Goal: Task Accomplishment & Management: Manage account settings

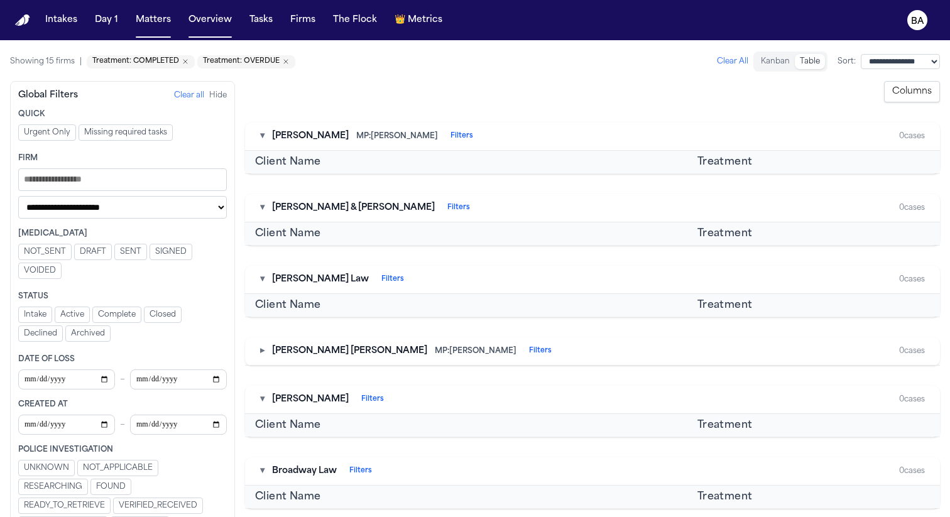
scroll to position [537, 0]
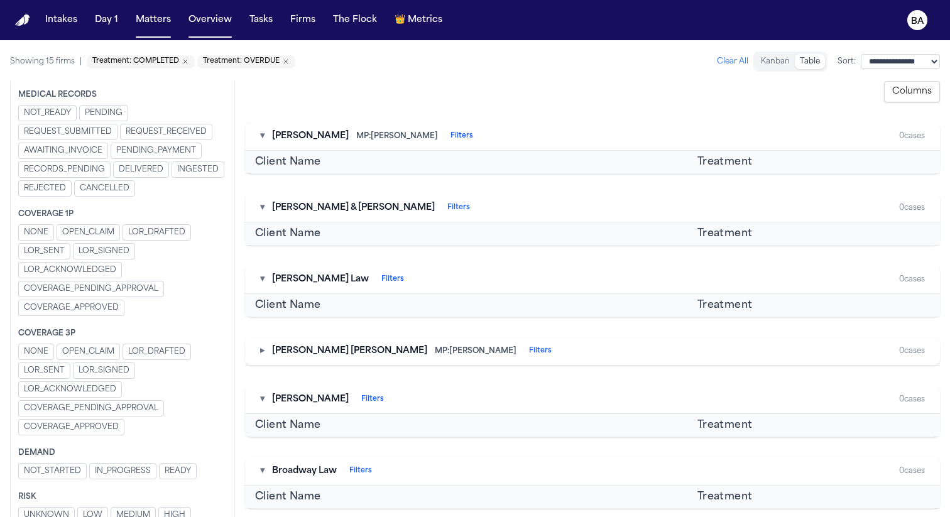
click at [182, 62] on icon "Remove Treatment: COMPLETED" at bounding box center [186, 62] width 8 height 8
click at [173, 60] on icon "Remove Treatment: OVERDUE" at bounding box center [176, 62] width 8 height 8
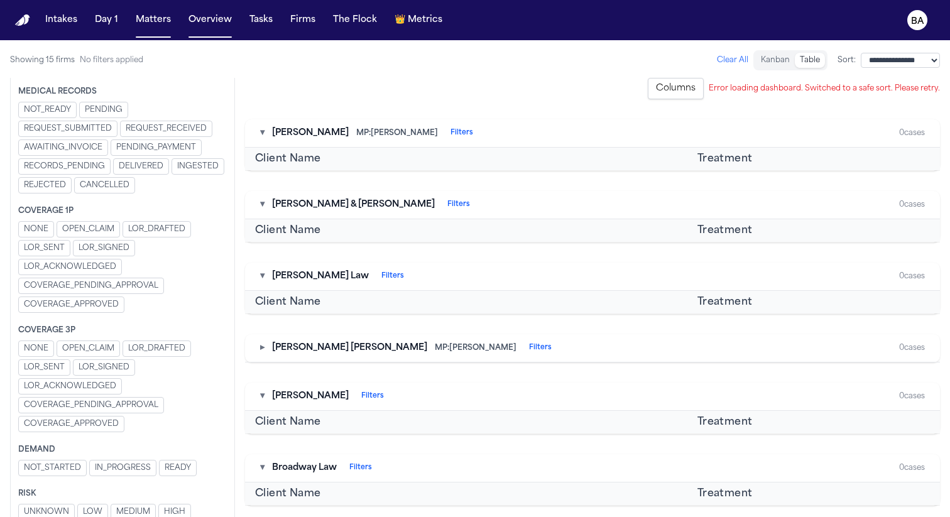
scroll to position [0, 0]
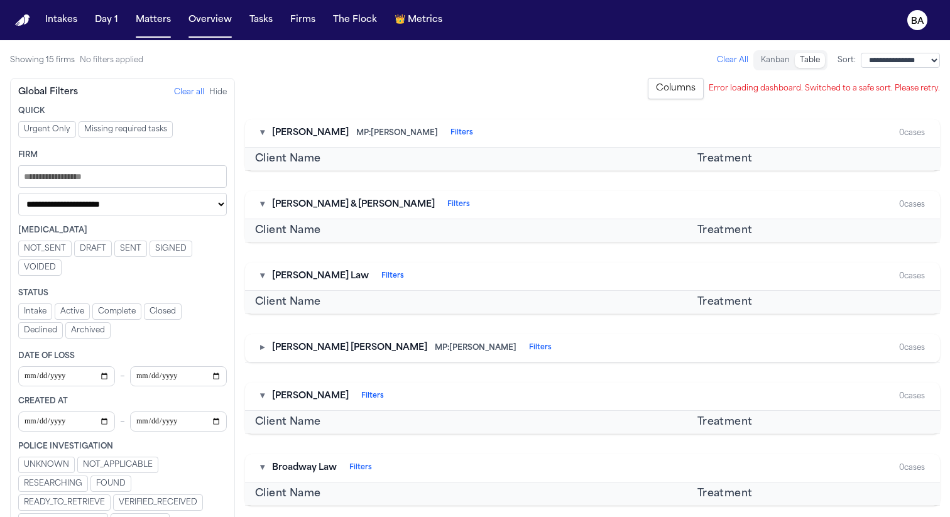
click at [178, 92] on button "Clear all" at bounding box center [189, 92] width 30 height 10
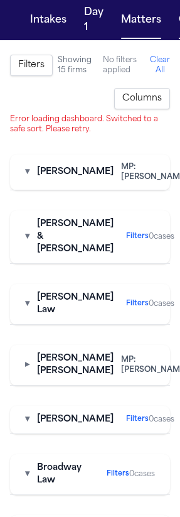
click at [155, 67] on button "Clear All" at bounding box center [160, 65] width 20 height 20
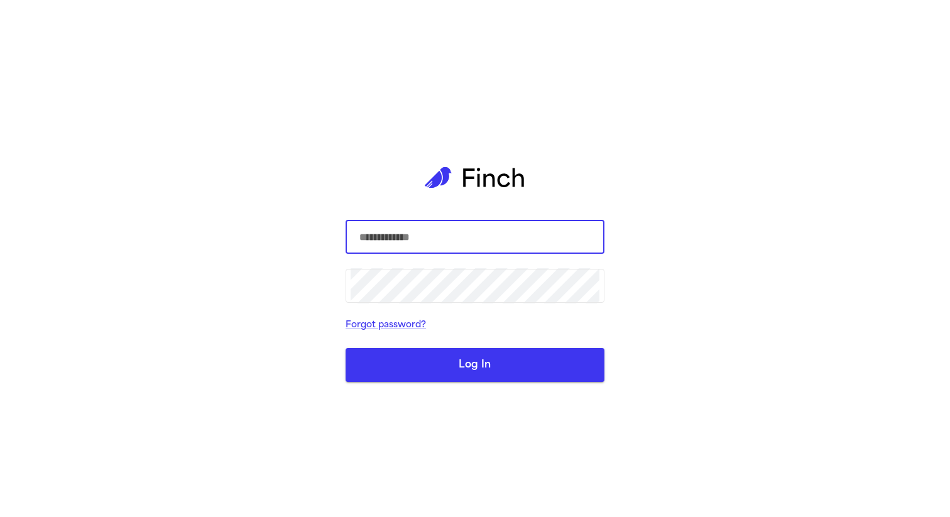
click at [0, 516] on com-1password-button at bounding box center [0, 517] width 0 height 0
type input "**********"
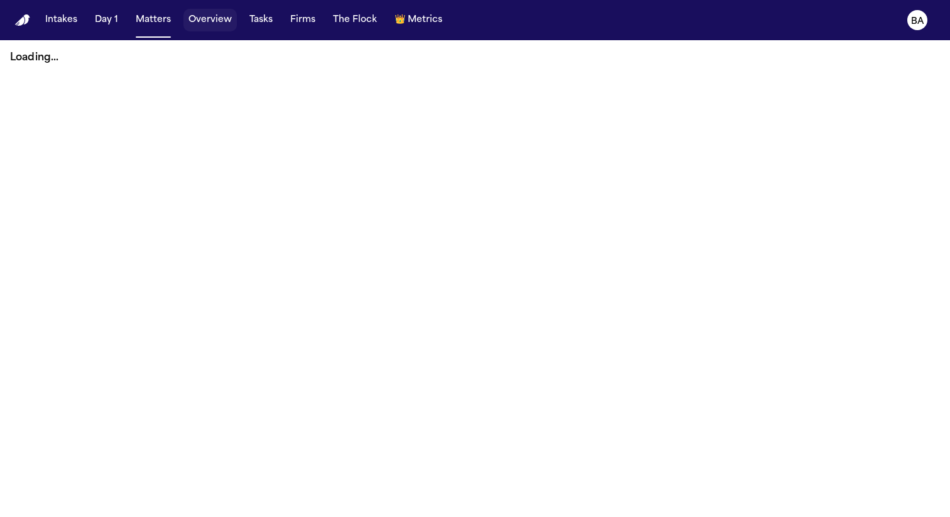
click at [210, 23] on button "Overview" at bounding box center [209, 20] width 53 height 23
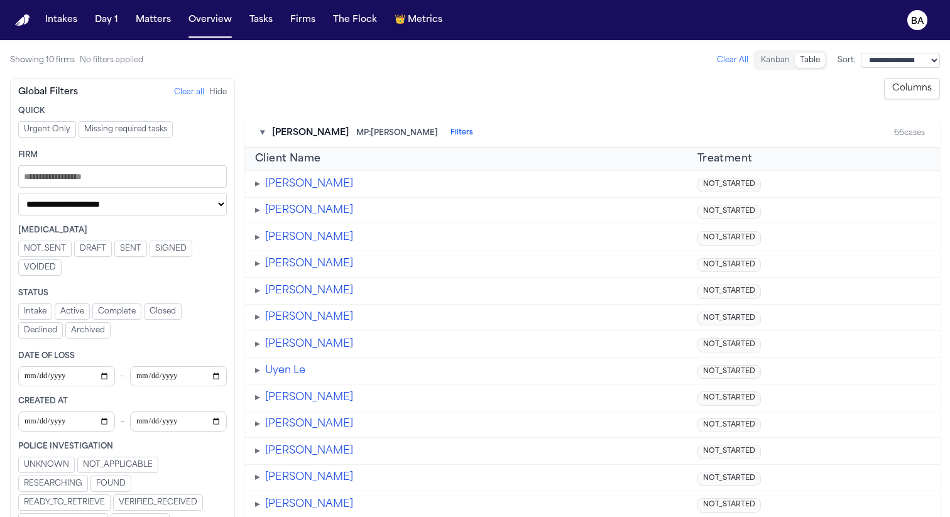
click at [899, 92] on button "Columns" at bounding box center [912, 88] width 56 height 21
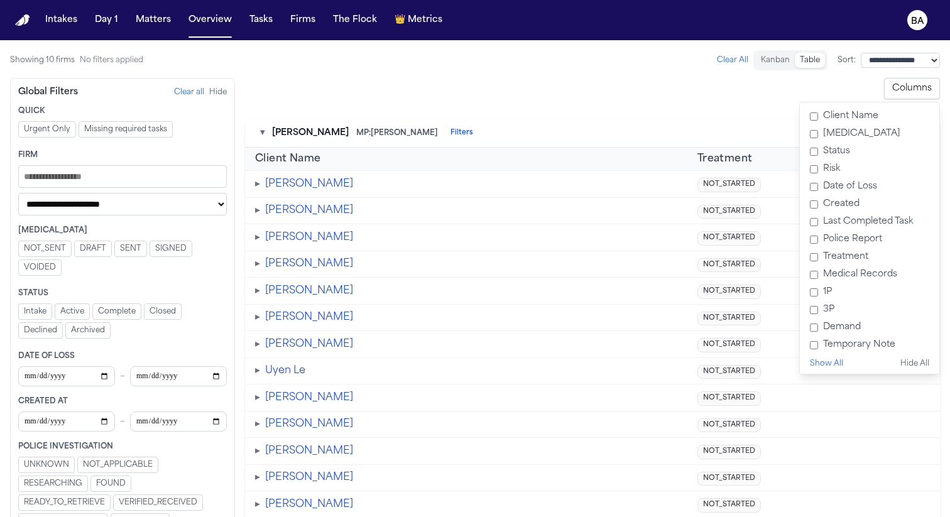
click at [829, 366] on button "Show All" at bounding box center [826, 364] width 33 height 10
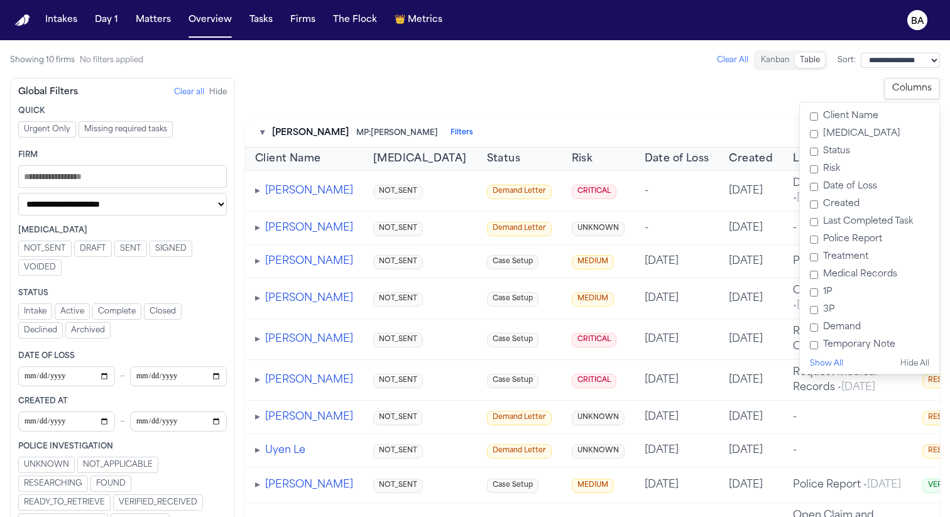
click at [697, 78] on div "**********" at bounding box center [592, 88] width 695 height 21
click at [61, 251] on span "NOT_SENT" at bounding box center [45, 249] width 42 height 10
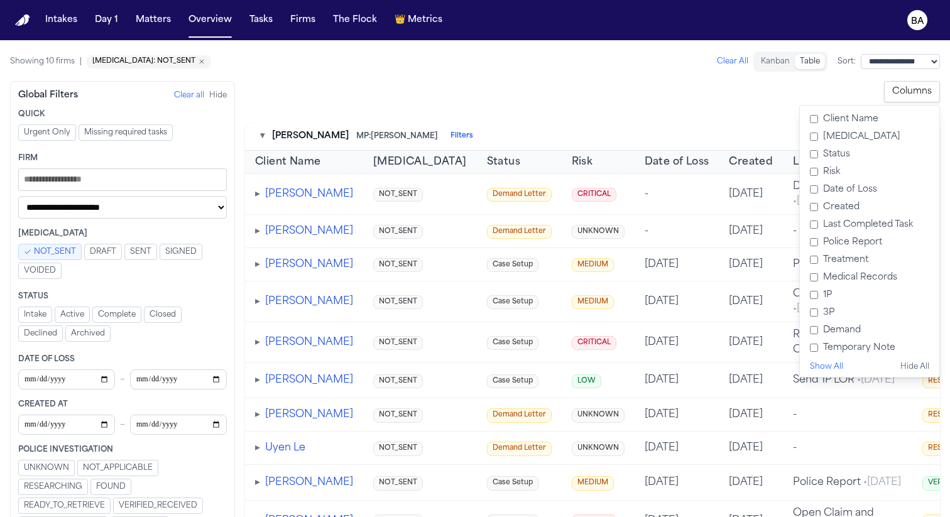
click at [50, 251] on span "NOT_SENT" at bounding box center [55, 252] width 42 height 10
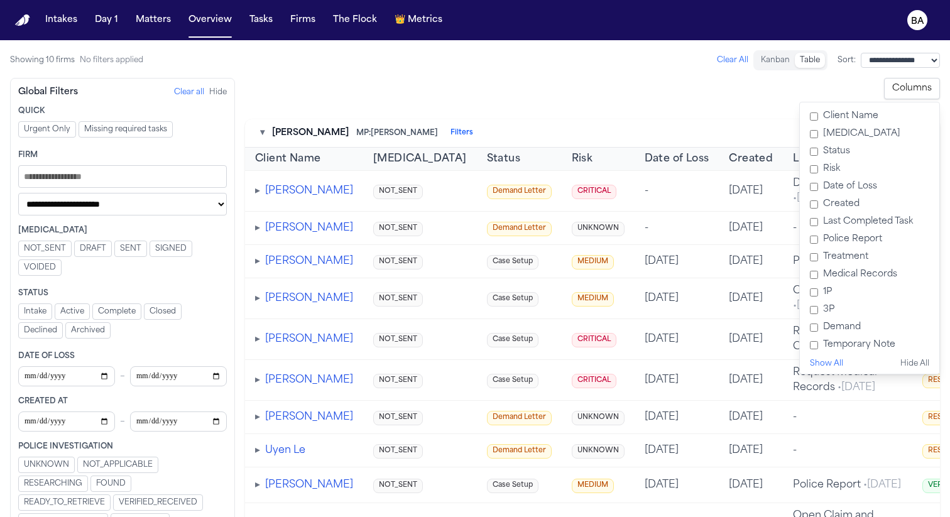
click at [920, 86] on button "Columns" at bounding box center [912, 88] width 56 height 21
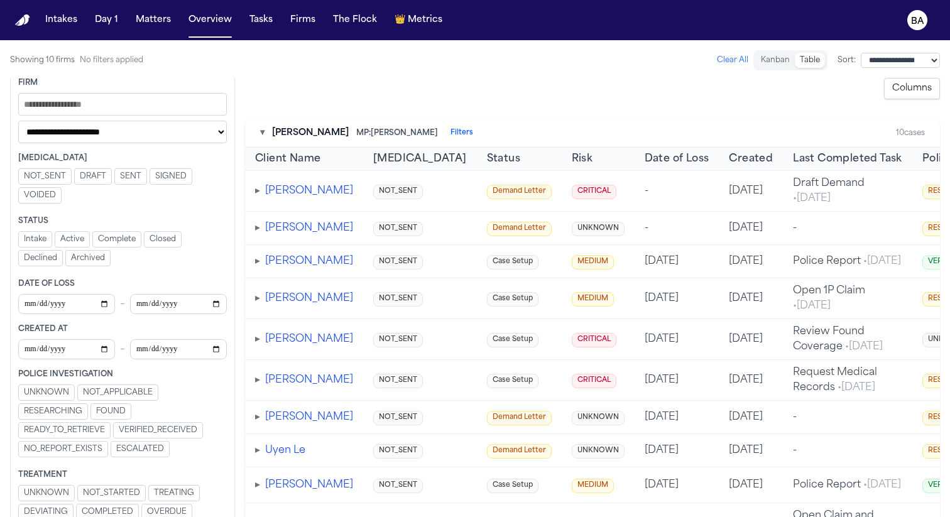
scroll to position [227, 0]
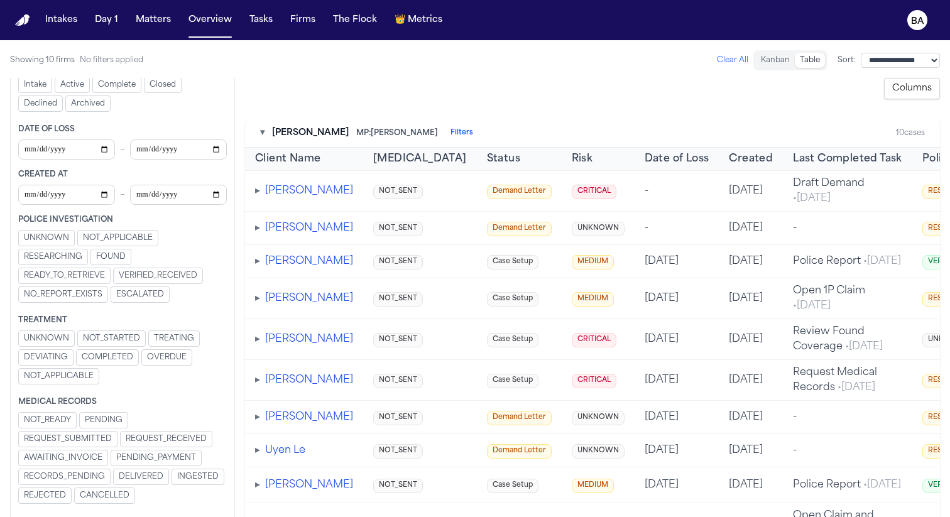
click at [77, 258] on span "RESEARCHING" at bounding box center [53, 257] width 58 height 10
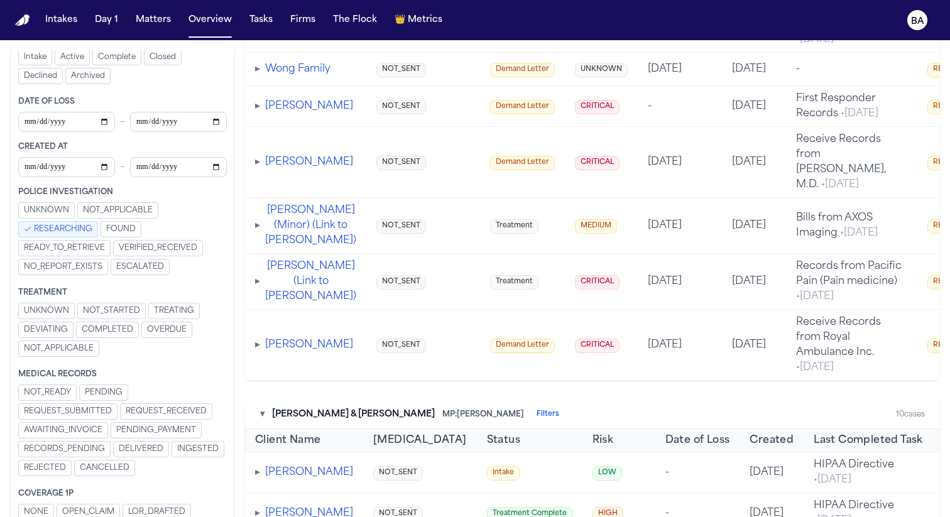
scroll to position [2774, 0]
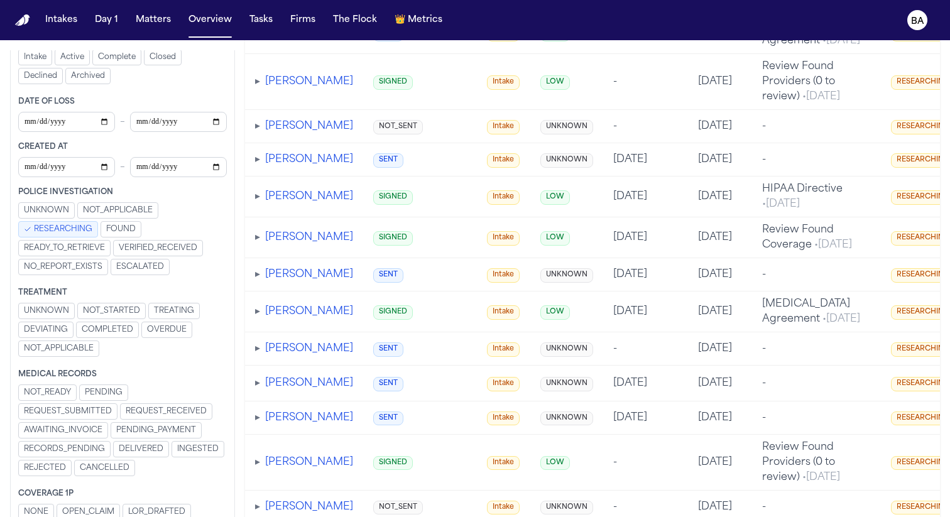
click at [77, 229] on span "RESEARCHING" at bounding box center [63, 229] width 58 height 10
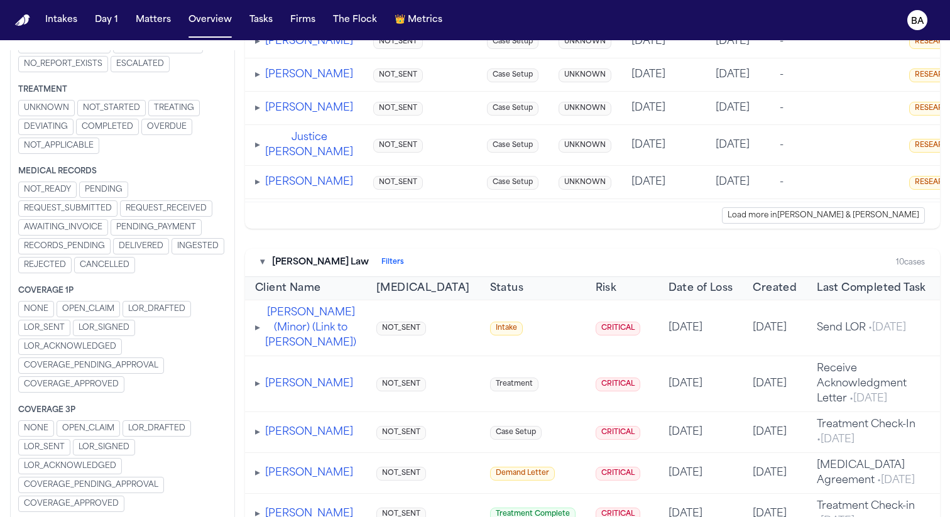
scroll to position [537, 0]
